Goal: Task Accomplishment & Management: Manage account settings

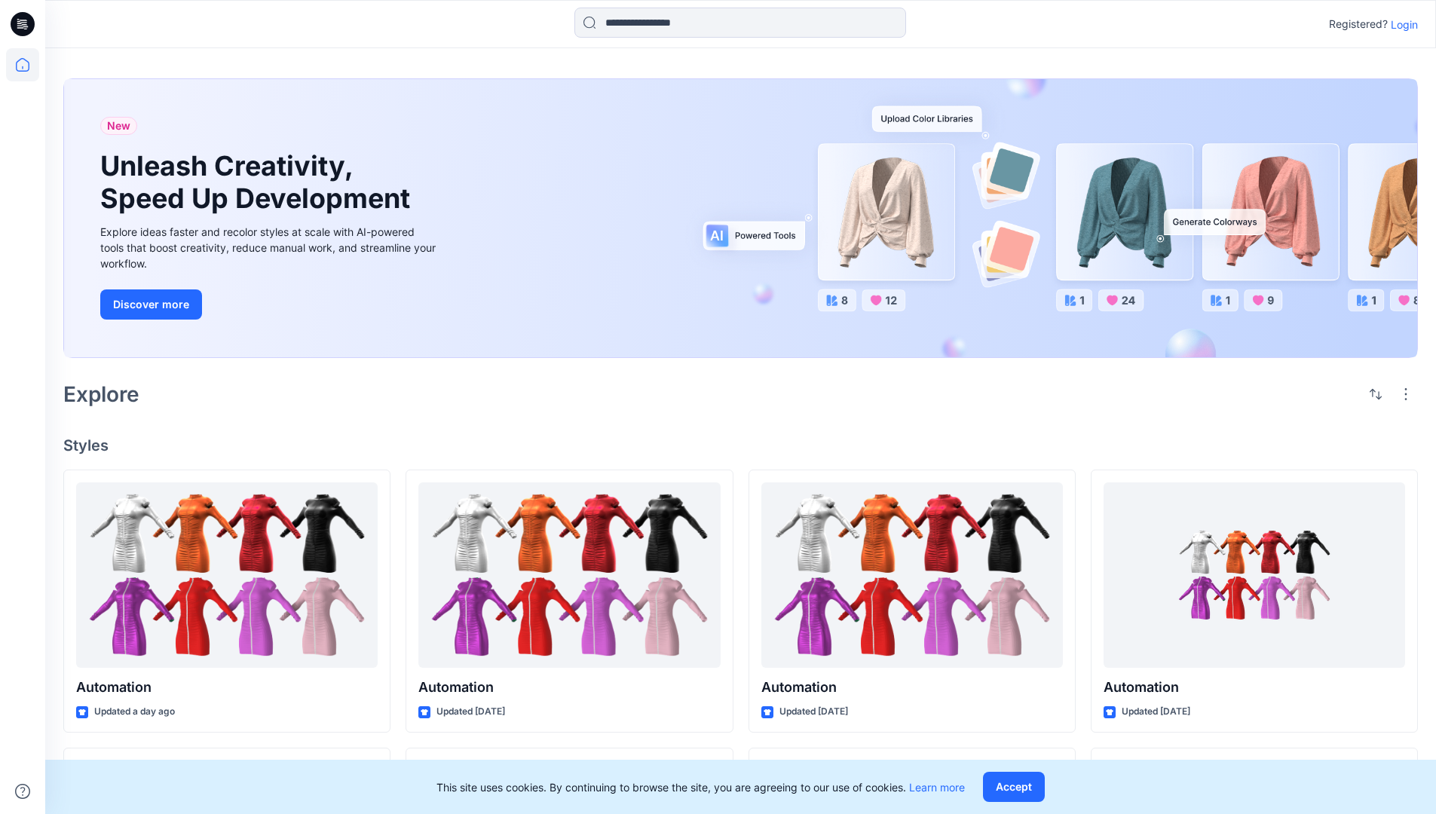
click at [1400, 24] on p "Login" at bounding box center [1403, 25] width 27 height 16
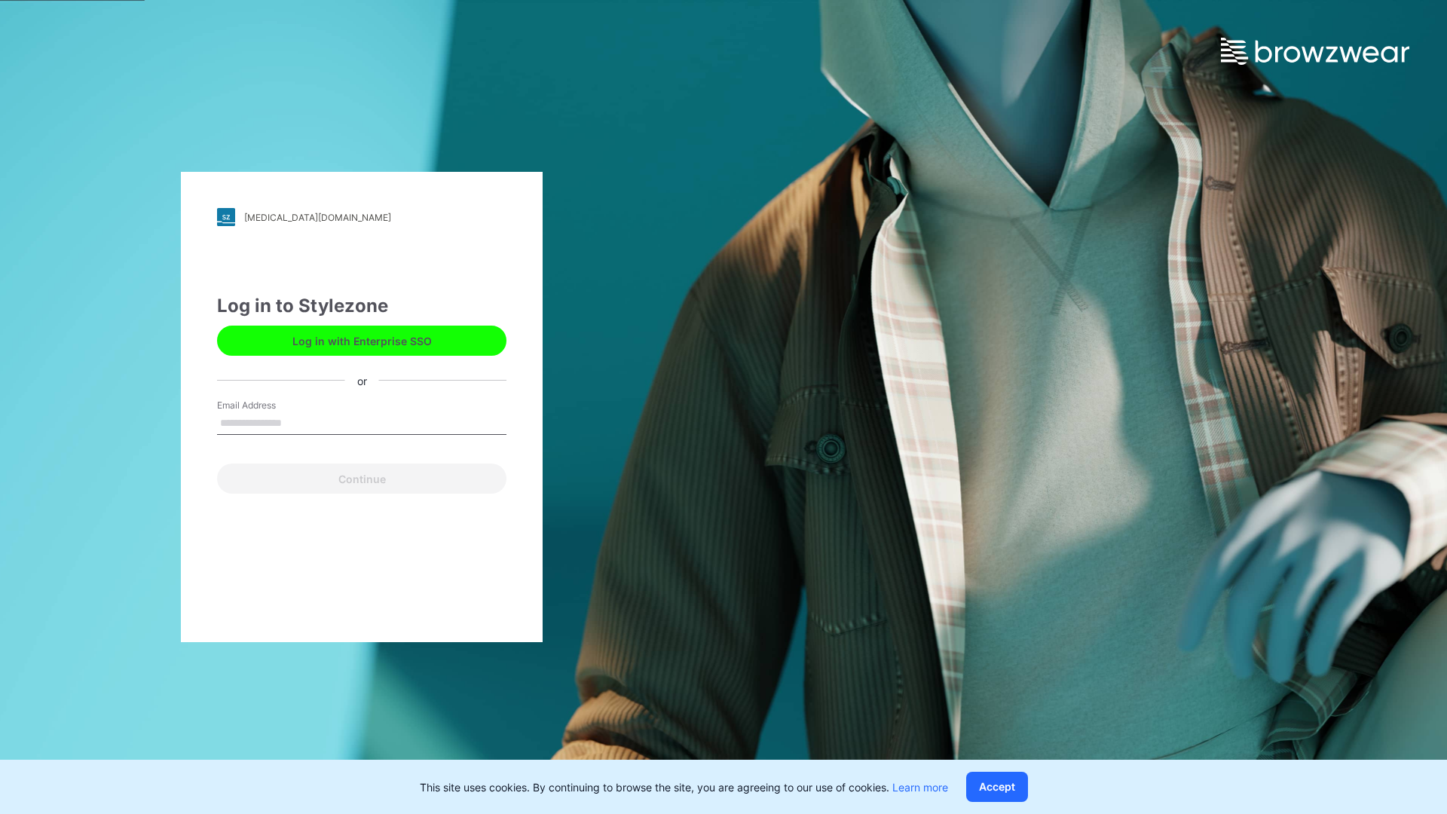
click at [298, 422] on input "Email Address" at bounding box center [361, 423] width 289 height 23
type input "**********"
click at [378, 476] on button "Continue" at bounding box center [361, 478] width 289 height 30
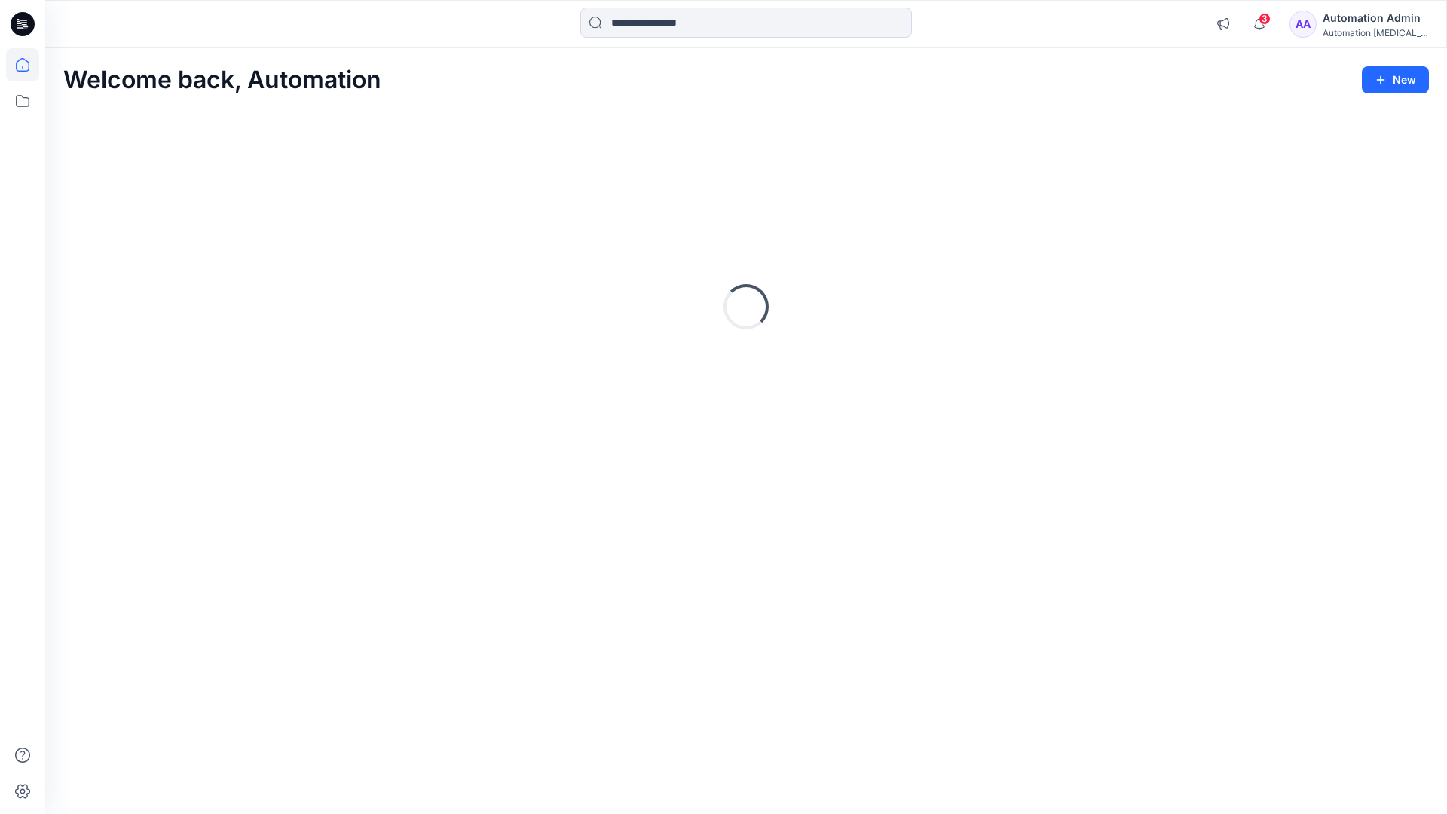
click at [29, 65] on icon at bounding box center [23, 65] width 14 height 14
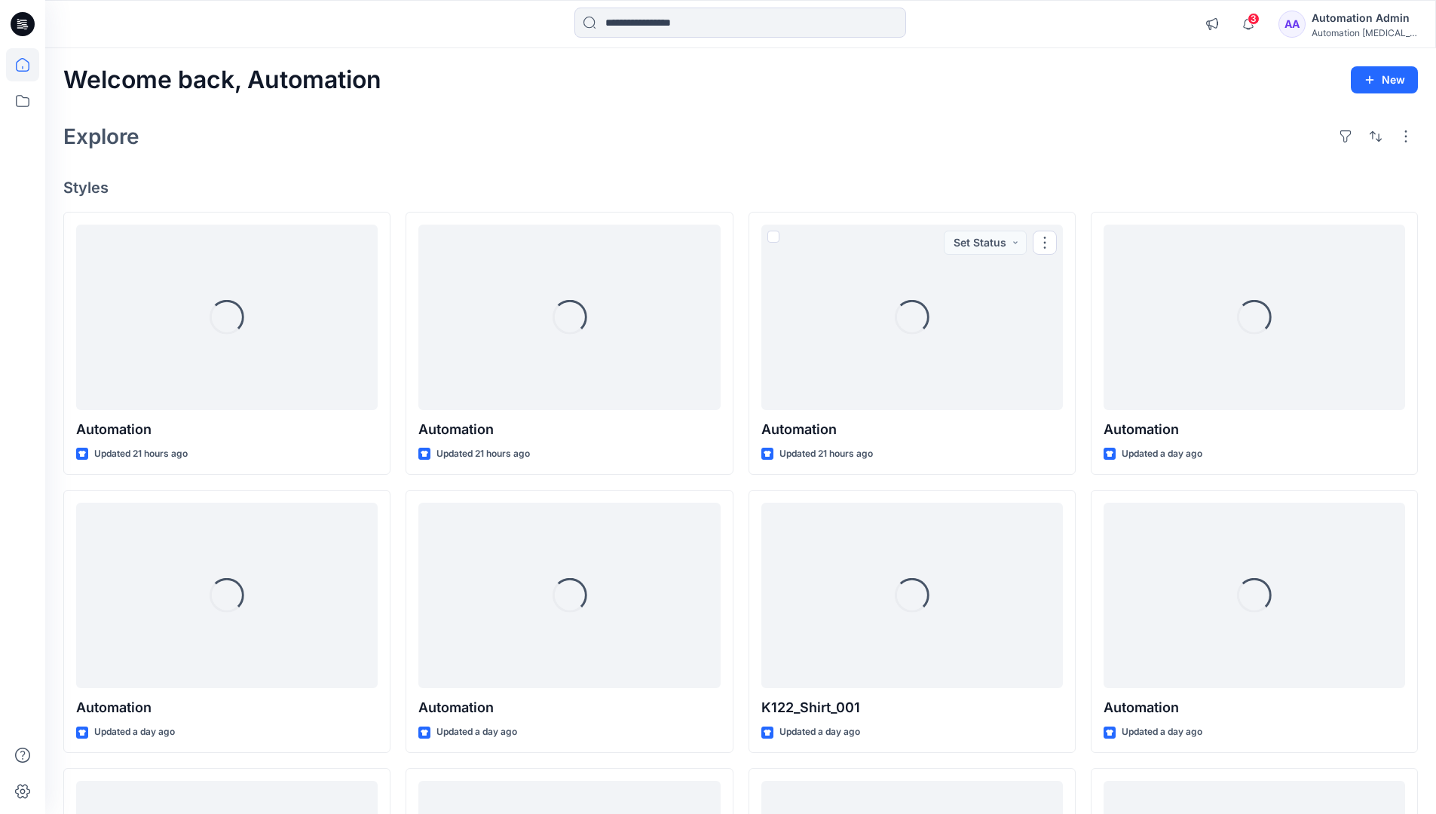
click at [1357, 22] on div "Automation Admin" at bounding box center [1363, 18] width 105 height 18
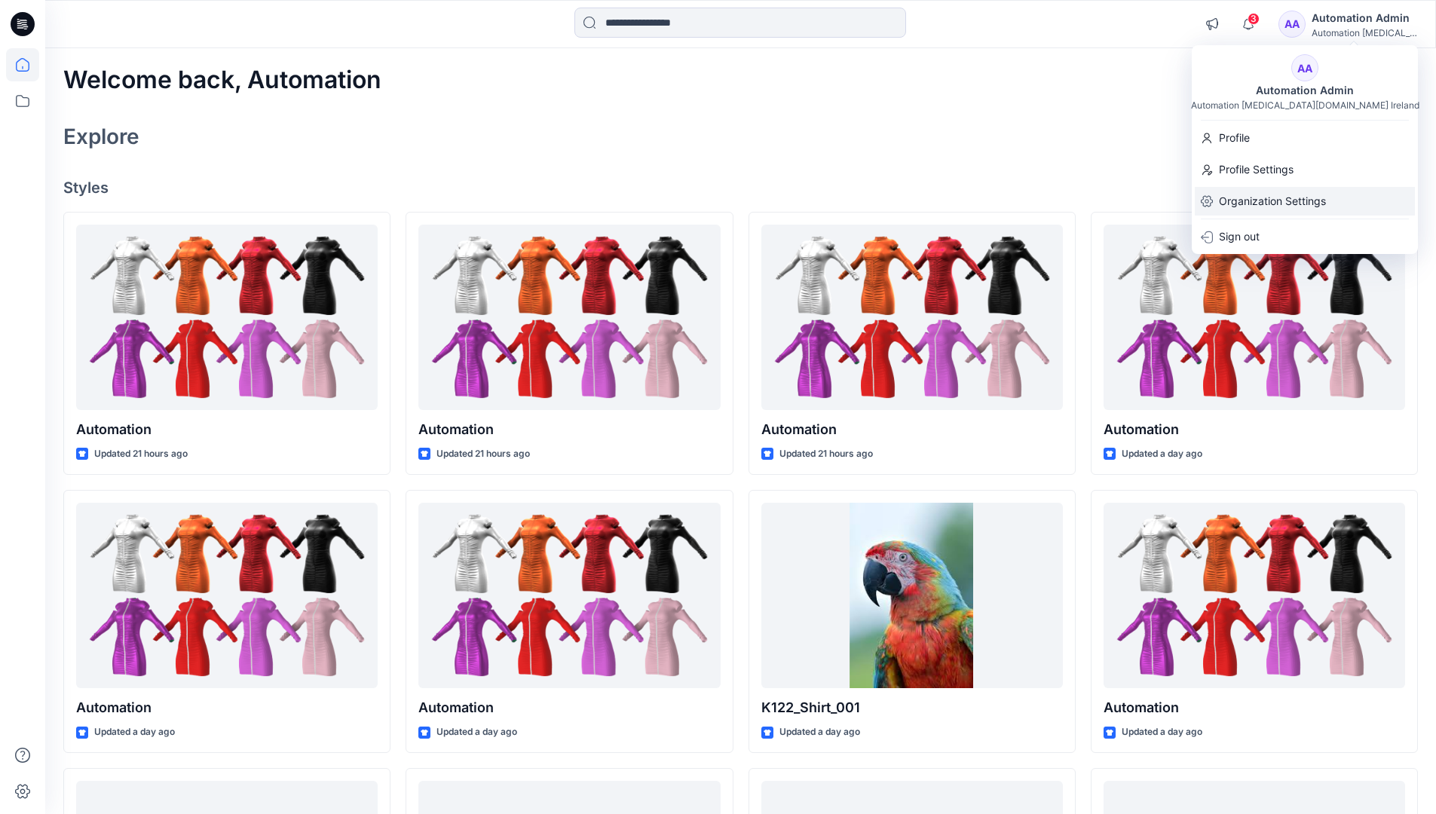
click at [1280, 194] on p "Organization Settings" at bounding box center [1272, 201] width 107 height 29
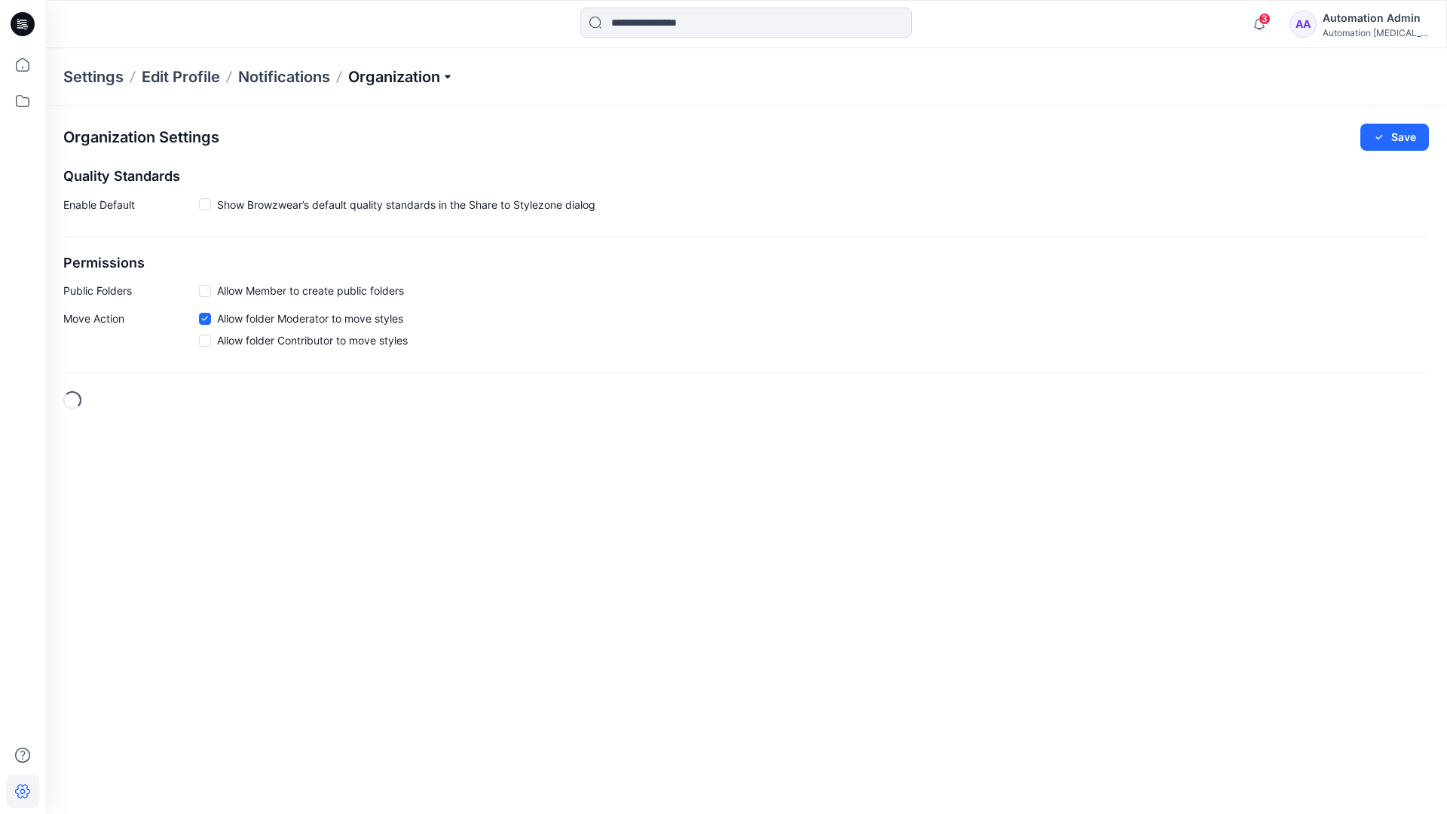
click at [452, 75] on p "Organization" at bounding box center [400, 76] width 105 height 21
click at [396, 169] on link "Edit Style Information Fields" at bounding box center [403, 172] width 220 height 30
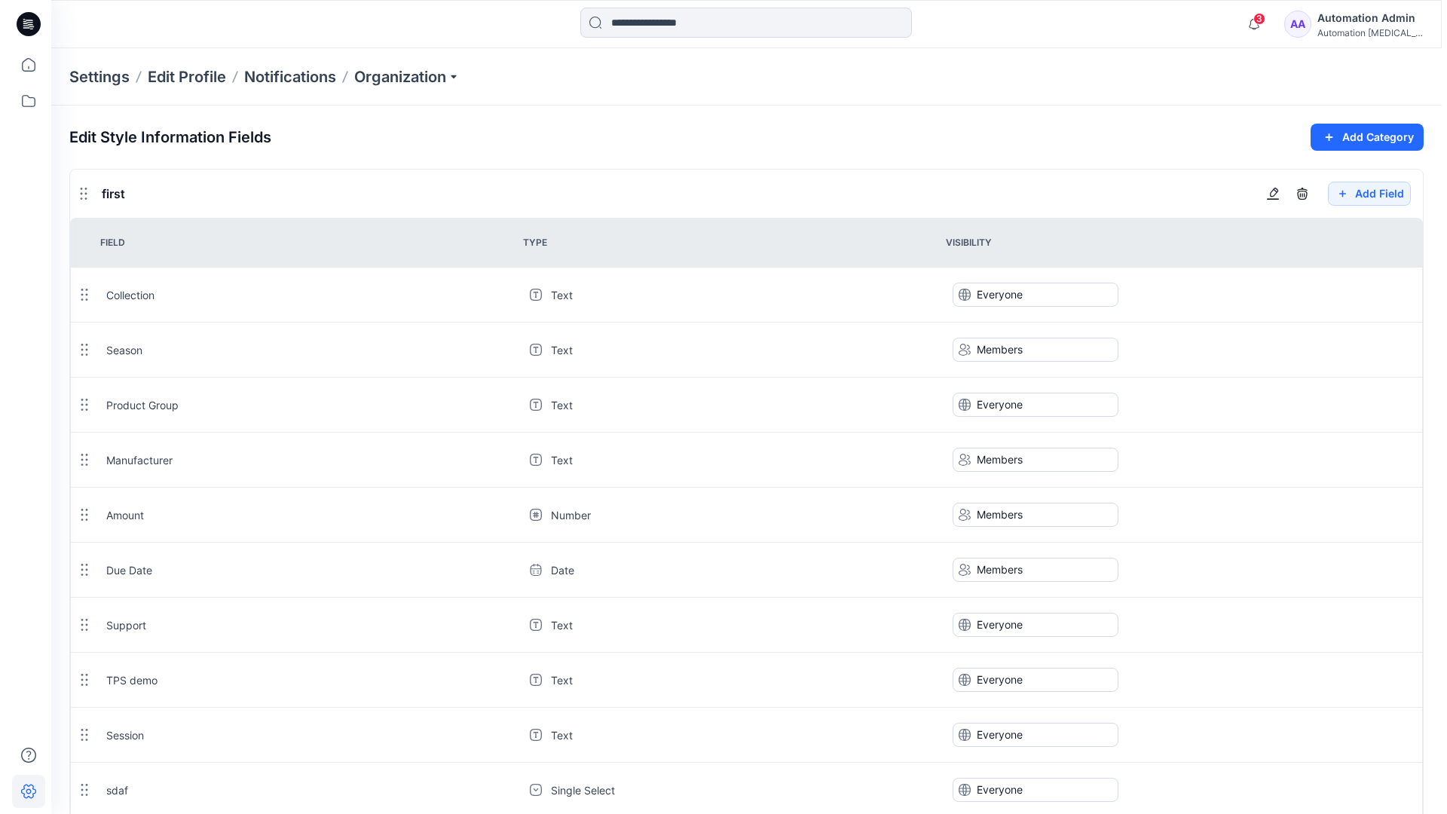
scroll to position [1357, 0]
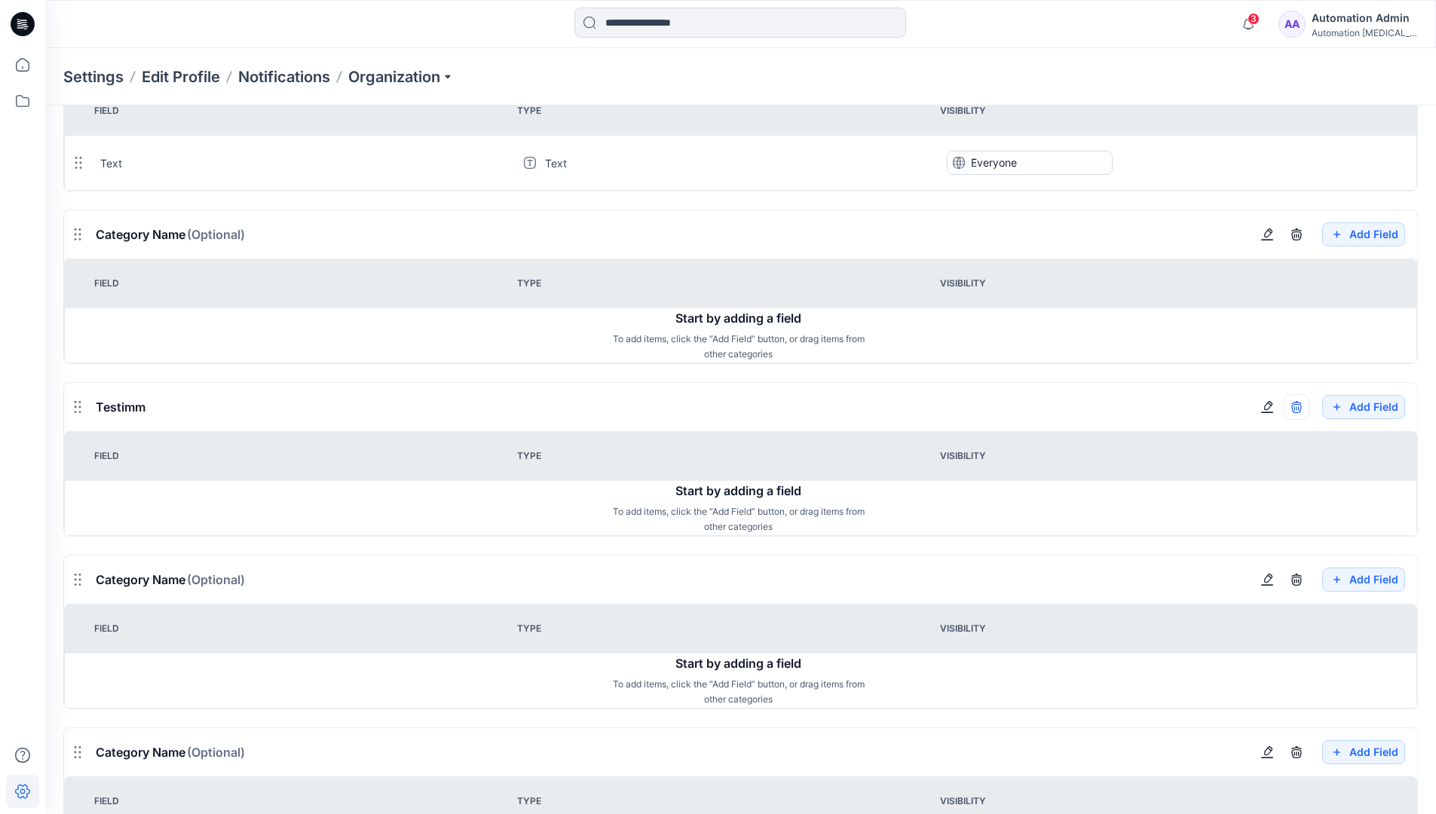
click at [1355, 14] on div "Automation Admin" at bounding box center [1363, 18] width 105 height 18
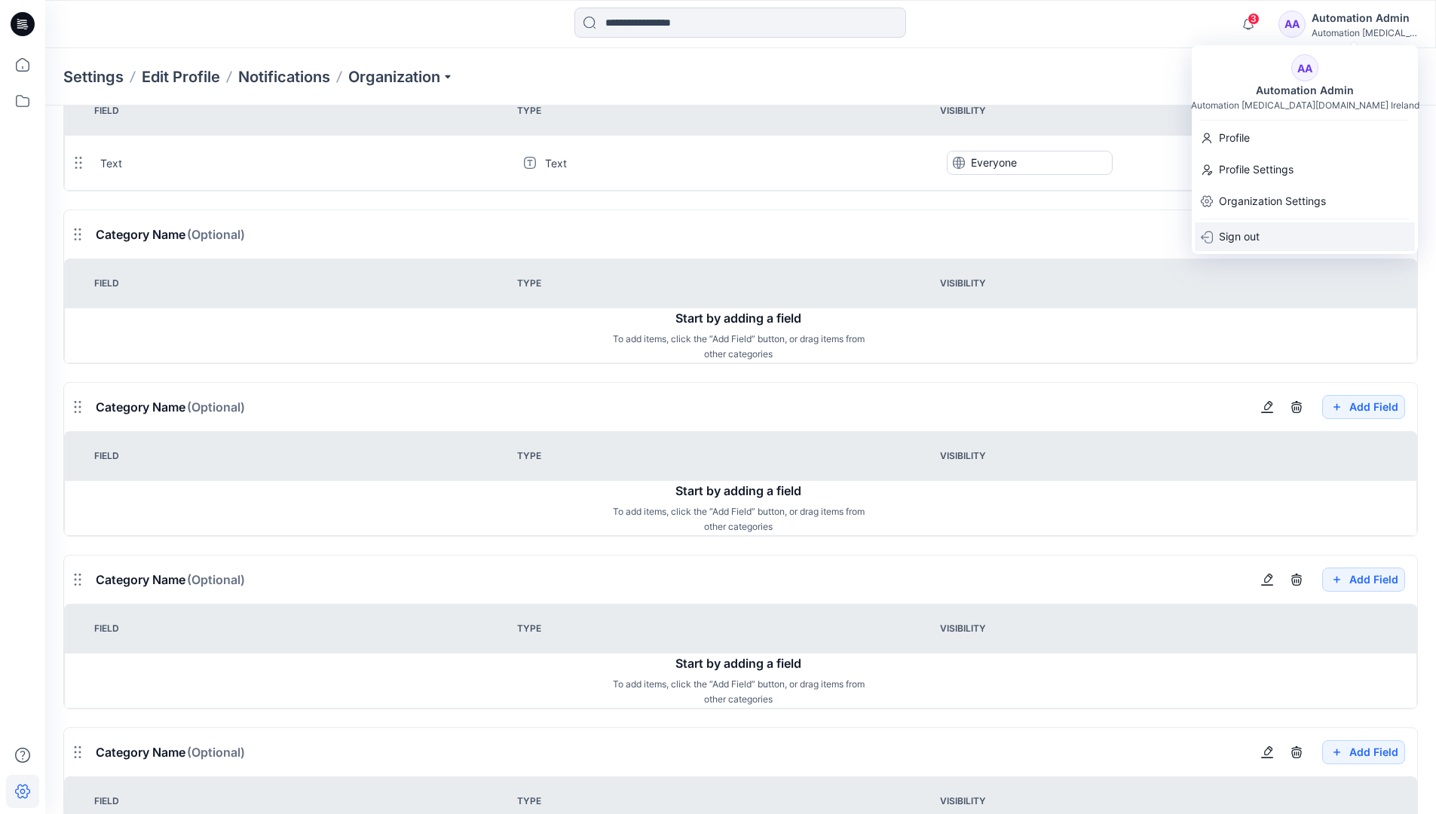
click at [1243, 235] on p "Sign out" at bounding box center [1239, 236] width 41 height 29
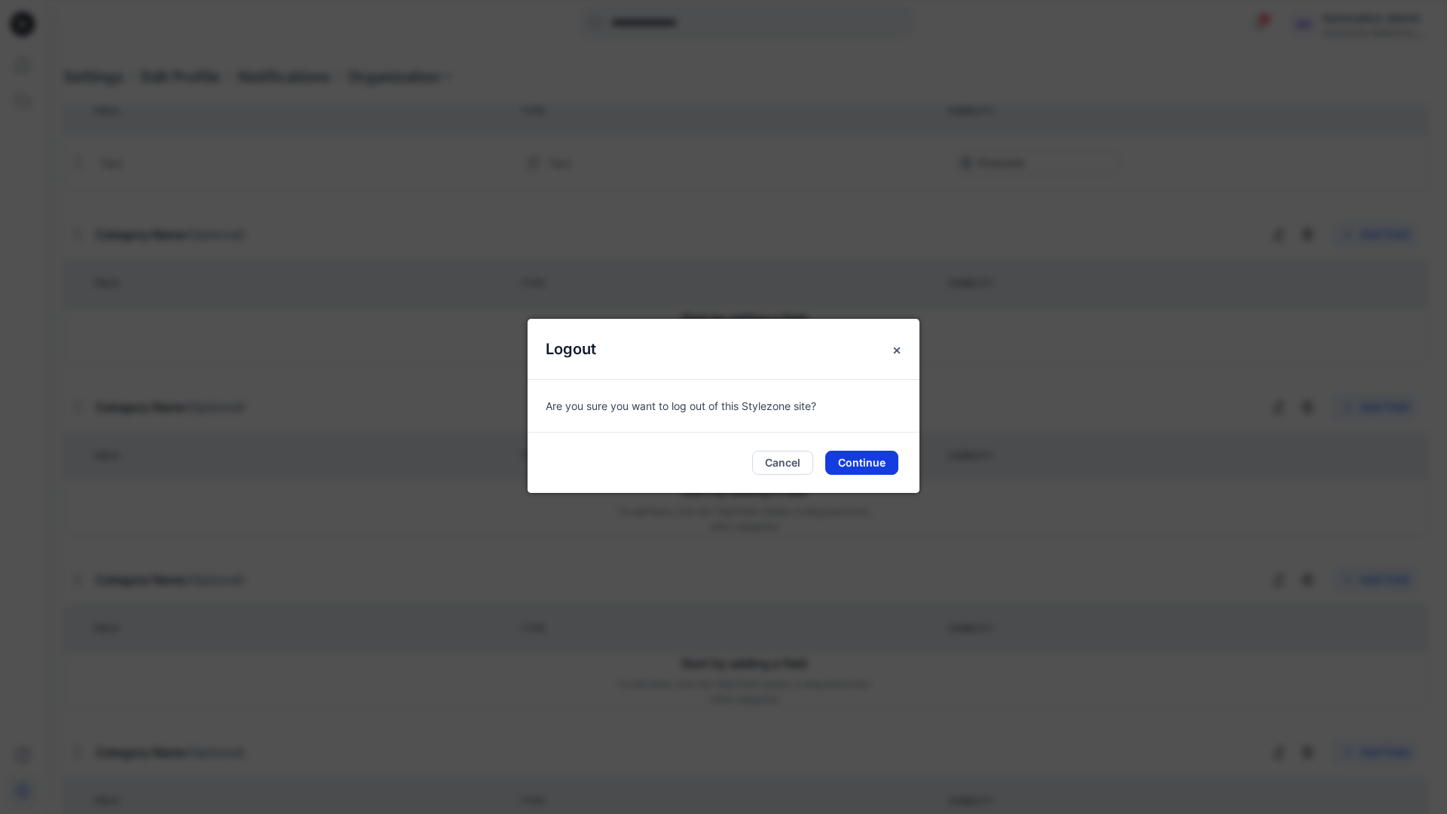
click at [879, 463] on button "Continue" at bounding box center [861, 463] width 73 height 24
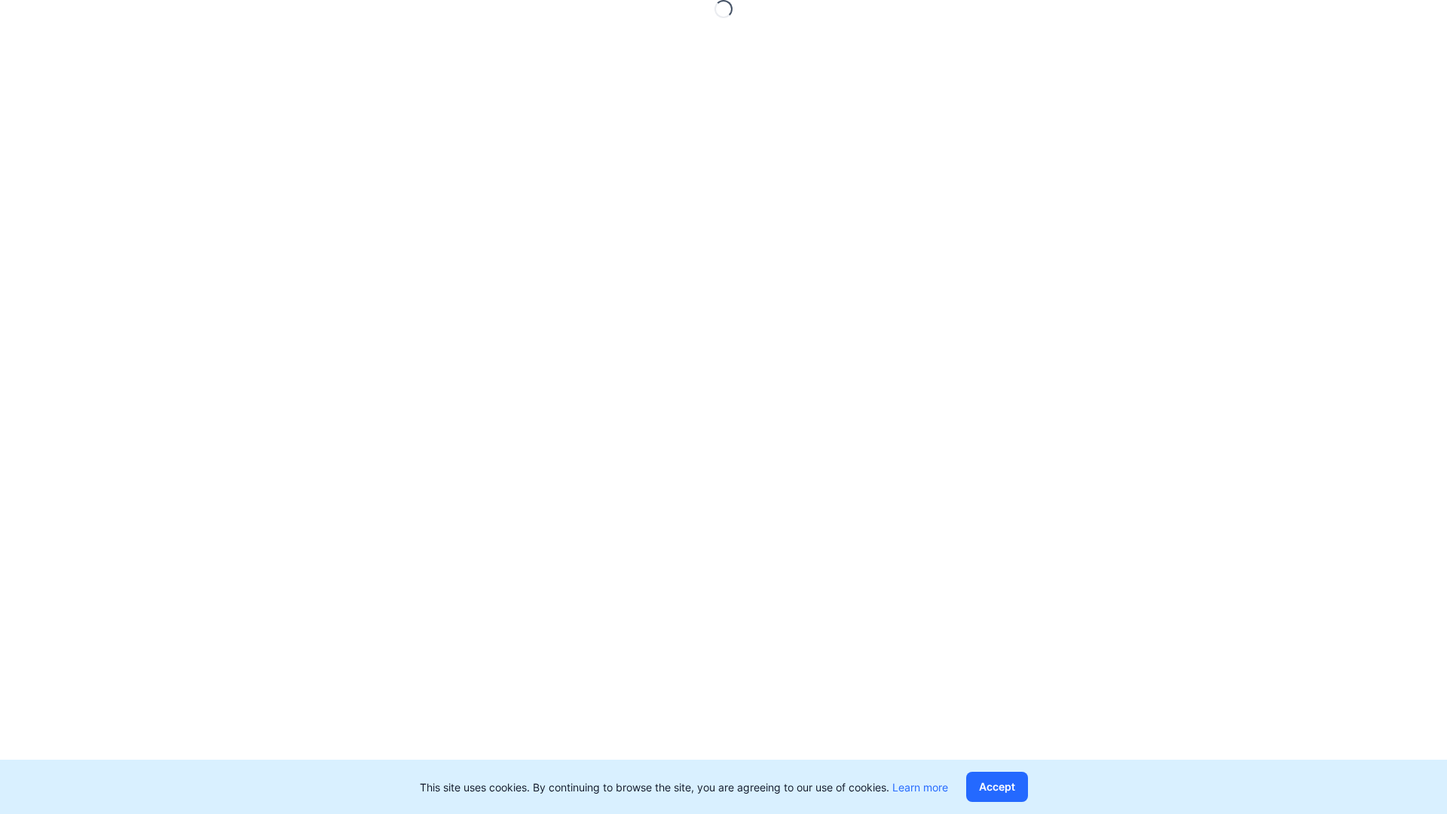
scroll to position [0, 0]
